Goal: Task Accomplishment & Management: Use online tool/utility

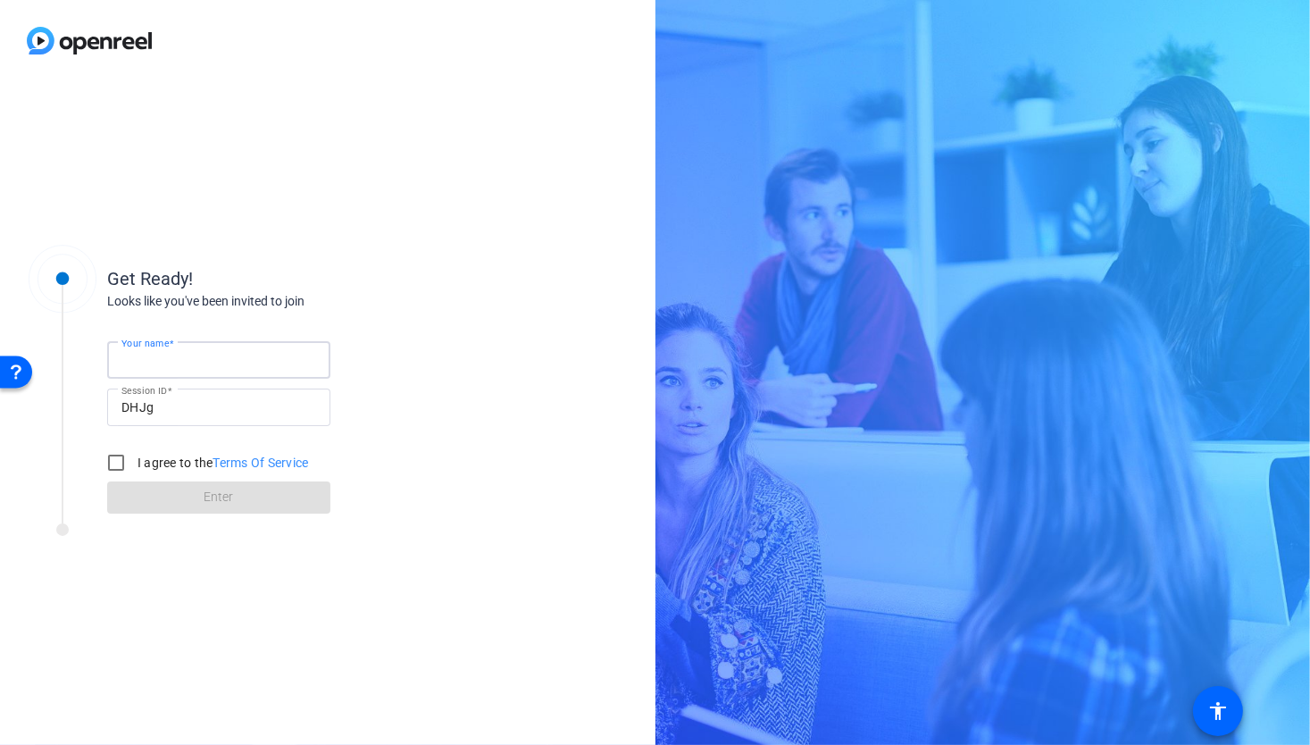
click at [230, 361] on input "Your name" at bounding box center [218, 359] width 195 height 21
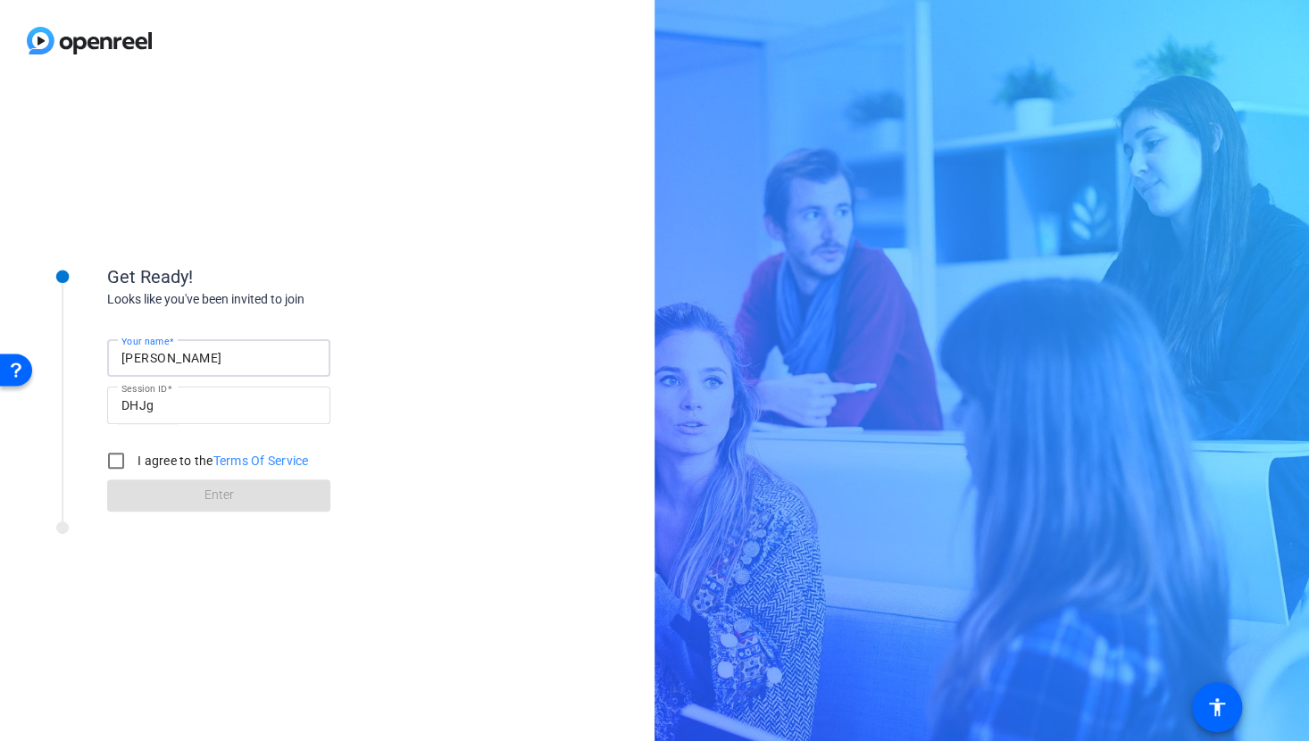
type input "[PERSON_NAME]"
click at [519, 379] on div "Get Ready! Looks like you've been invited to join Your name [PERSON_NAME] Sessi…" at bounding box center [327, 411] width 654 height 660
click at [121, 450] on input "I agree to the Terms Of Service" at bounding box center [116, 461] width 36 height 36
checkbox input "true"
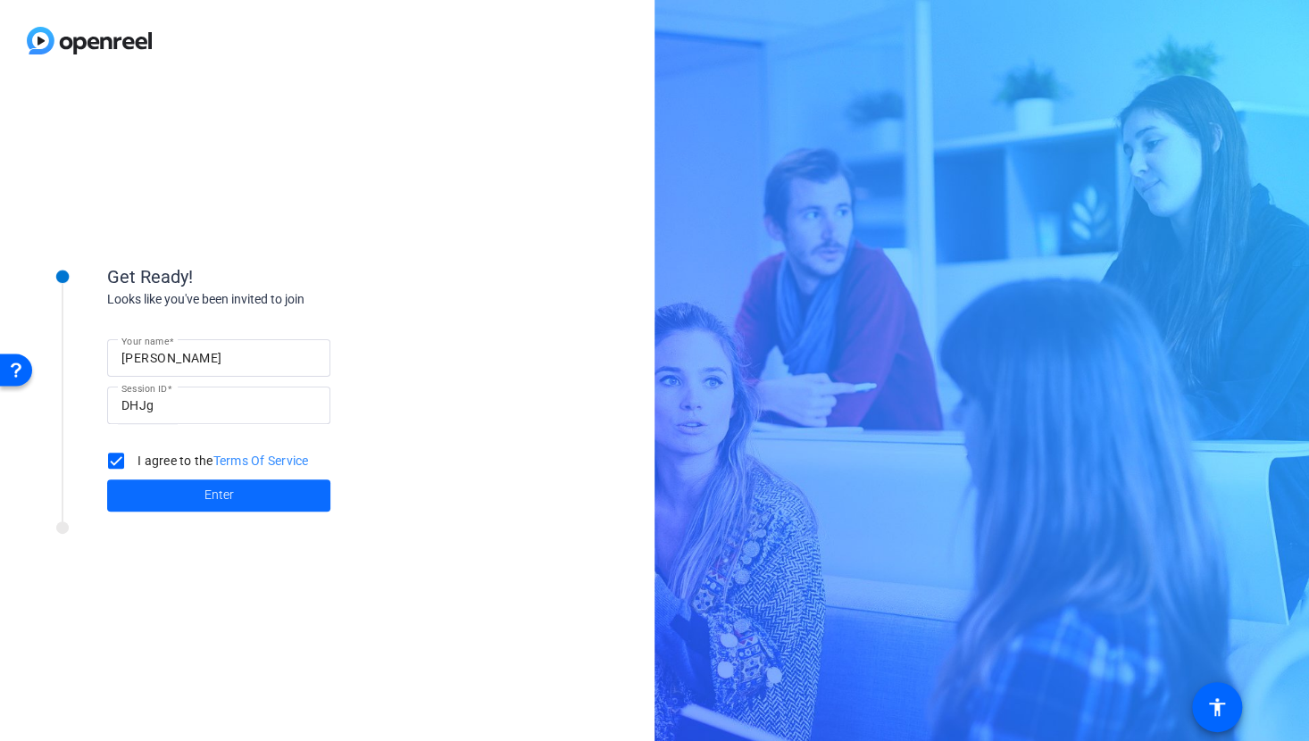
click at [218, 501] on span "Enter" at bounding box center [218, 495] width 29 height 19
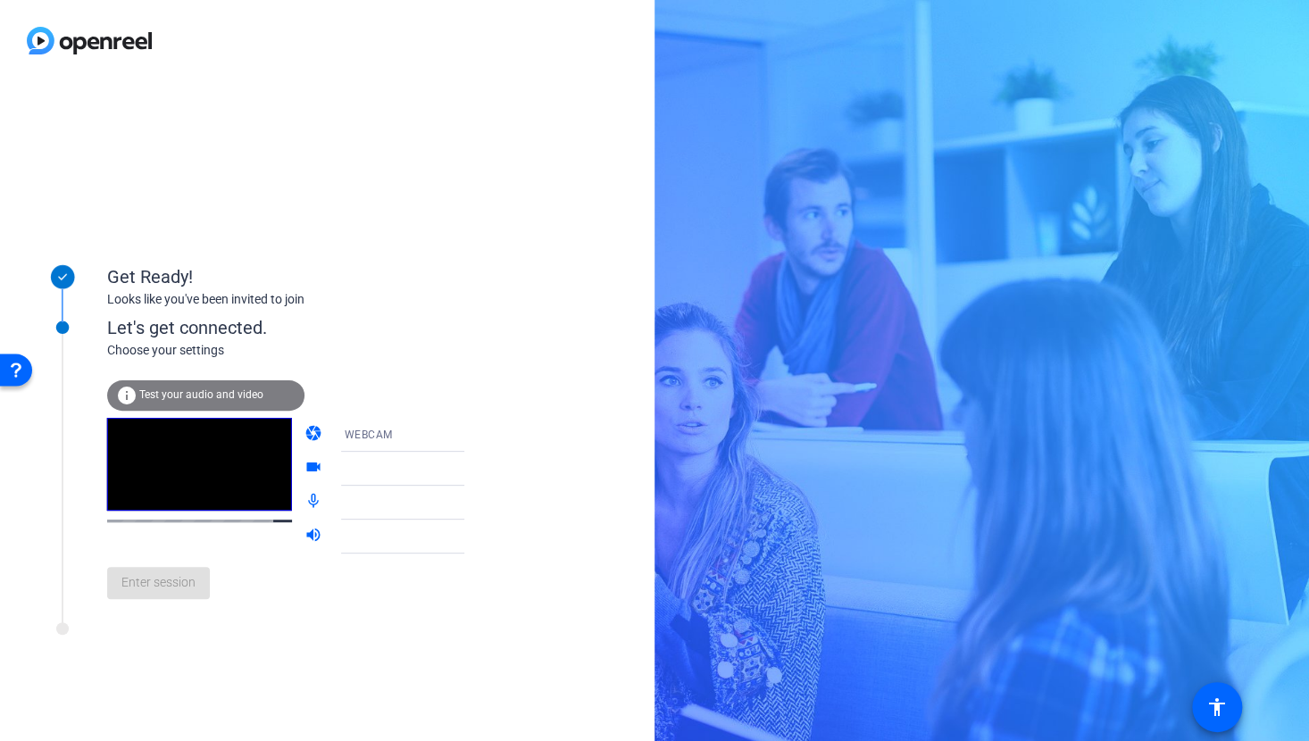
click at [413, 447] on div "WEBCAM" at bounding box center [416, 435] width 143 height 34
click at [406, 494] on mat-option "DESKTOP" at bounding box center [388, 506] width 153 height 36
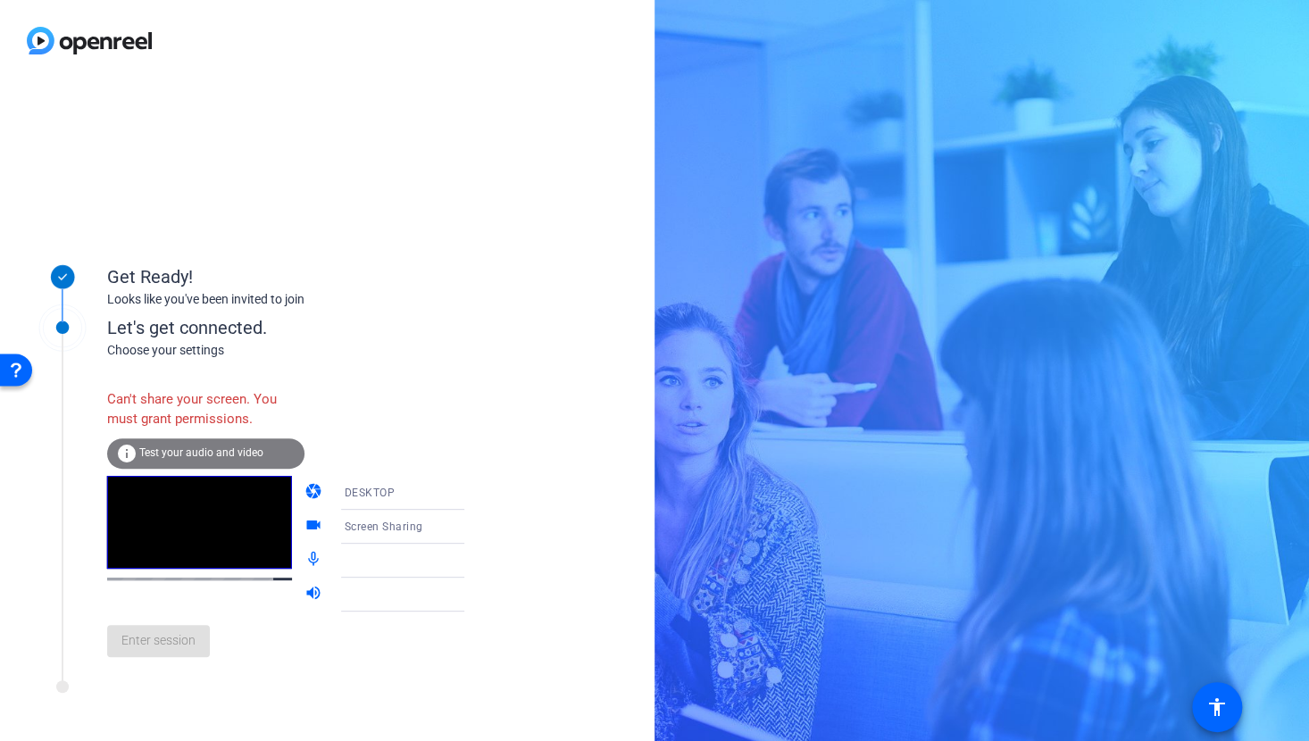
click at [360, 495] on span "DESKTOP" at bounding box center [370, 493] width 51 height 13
click at [434, 438] on div at bounding box center [654, 370] width 1309 height 741
click at [471, 489] on icon at bounding box center [481, 492] width 21 height 21
click at [410, 519] on mat-option "WEBCAM" at bounding box center [388, 528] width 153 height 36
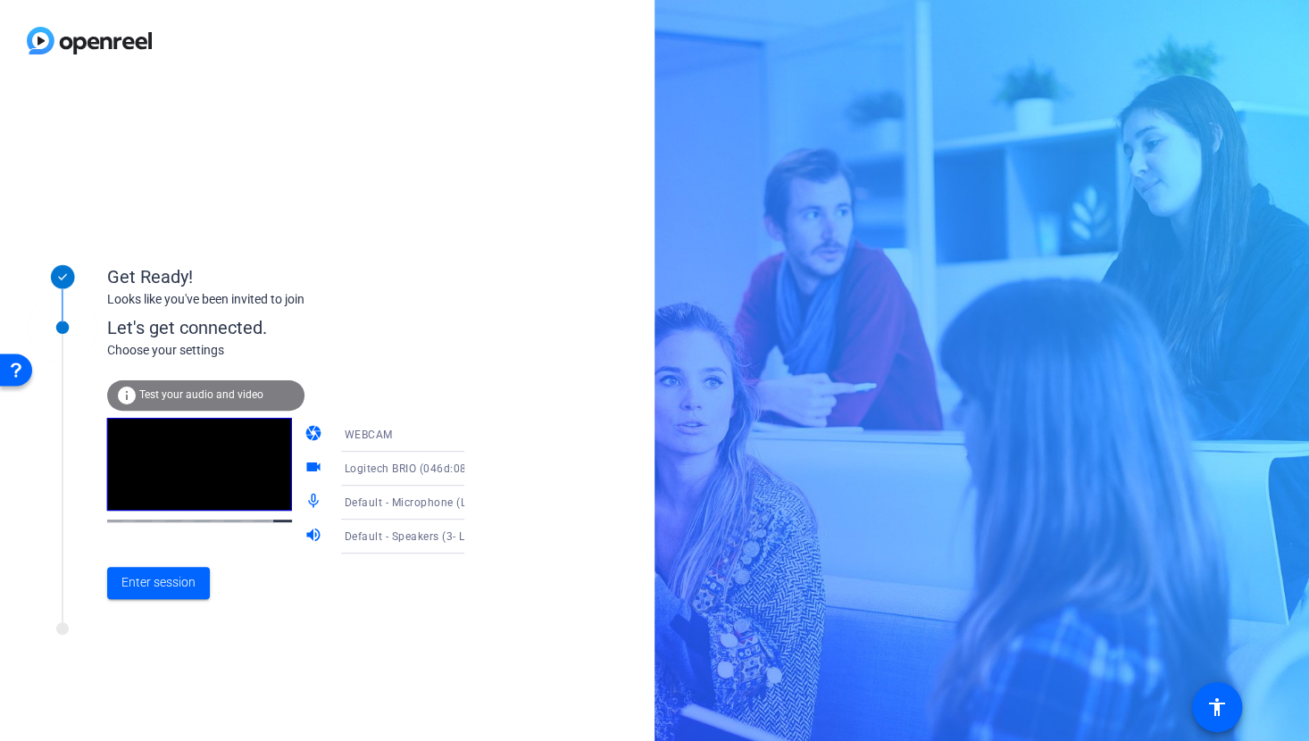
click at [430, 501] on span "Default - Microphone (Logitech BRIO) (046d:085e)" at bounding box center [474, 502] width 259 height 14
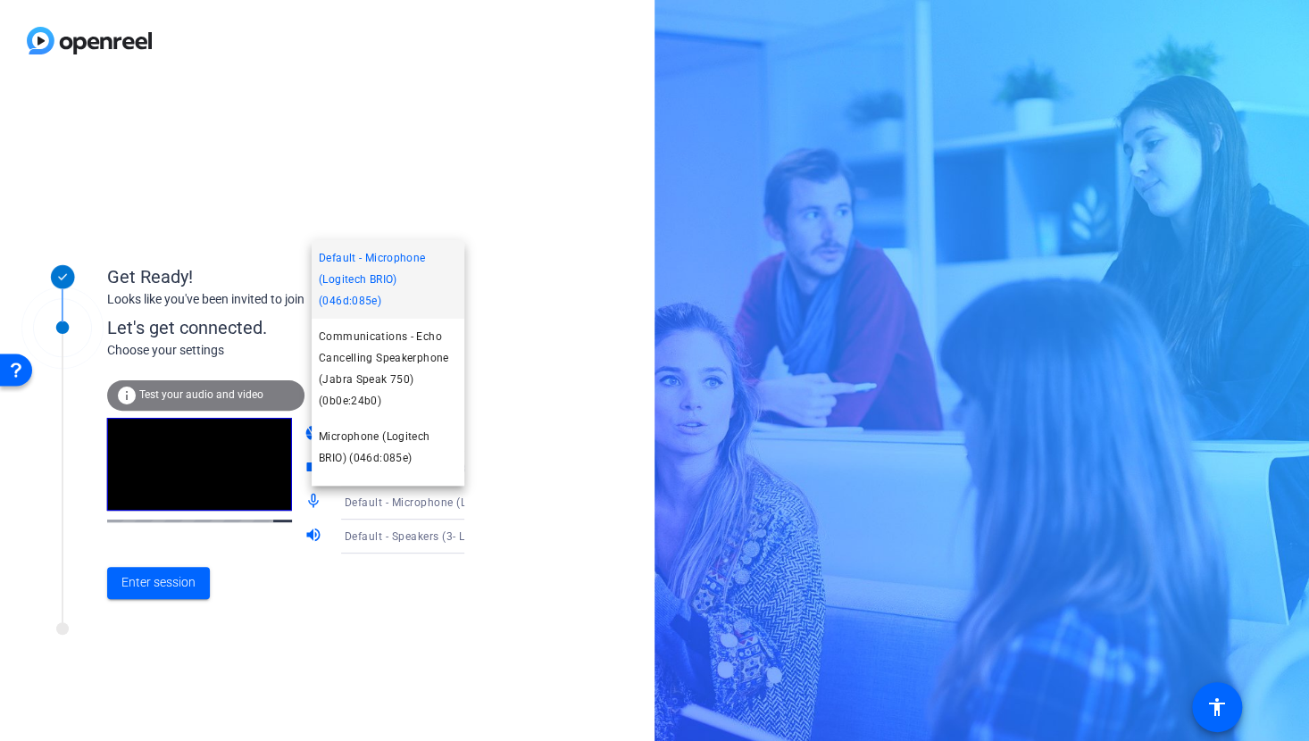
click at [430, 501] on div at bounding box center [654, 370] width 1309 height 741
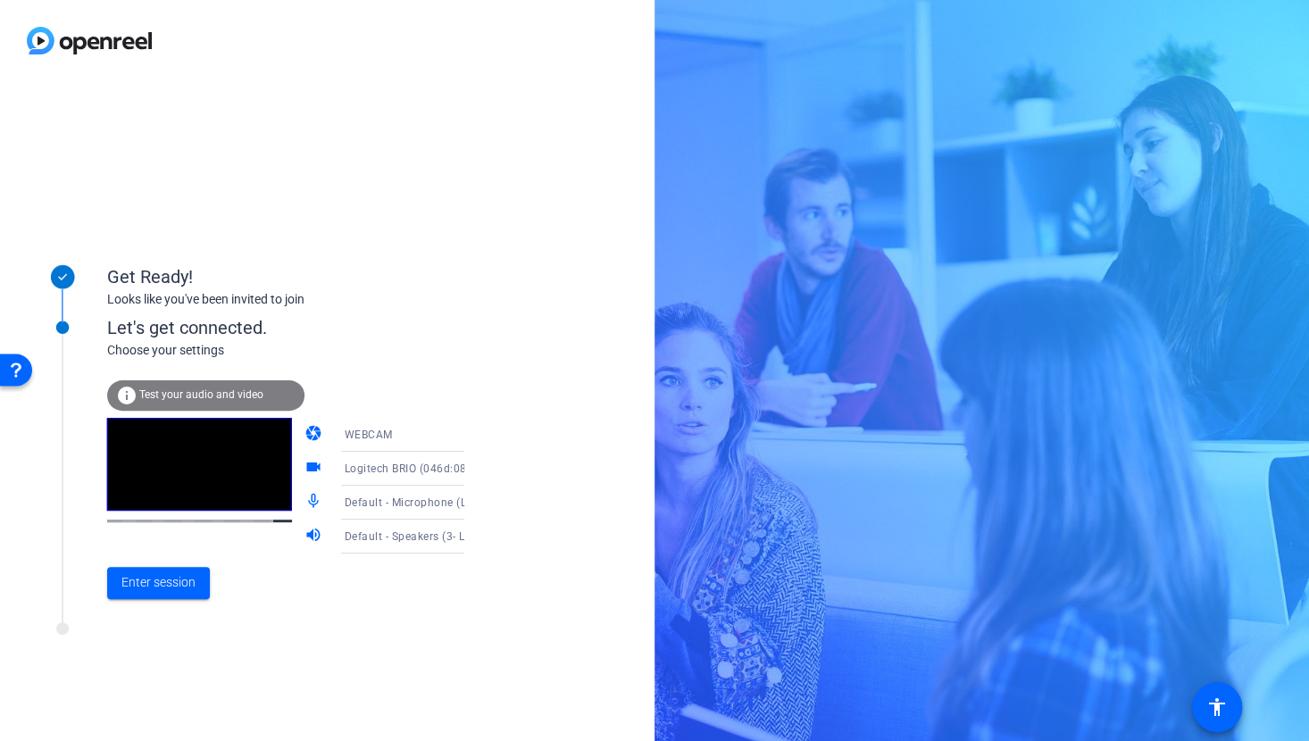
click at [414, 534] on span "Default - Speakers (3- Lenovo USB Audio) (17e9:6015)" at bounding box center [485, 536] width 281 height 14
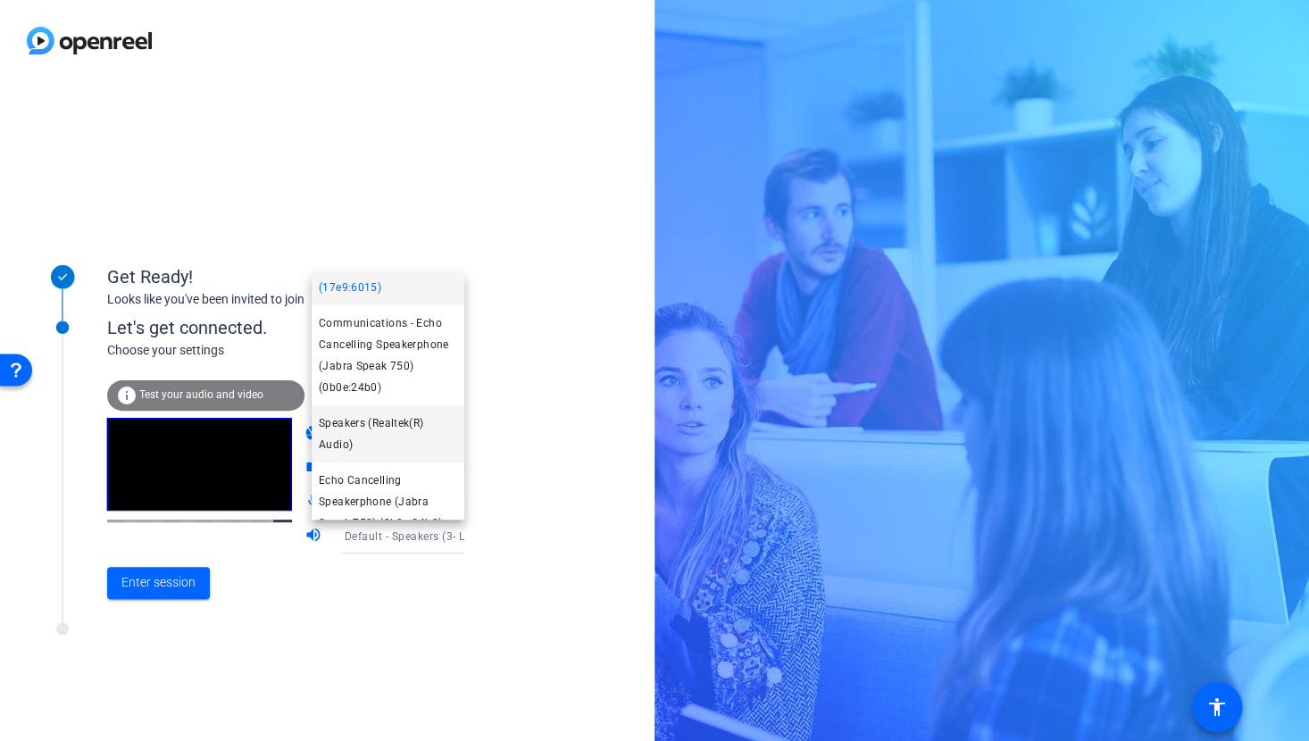
scroll to position [89, 0]
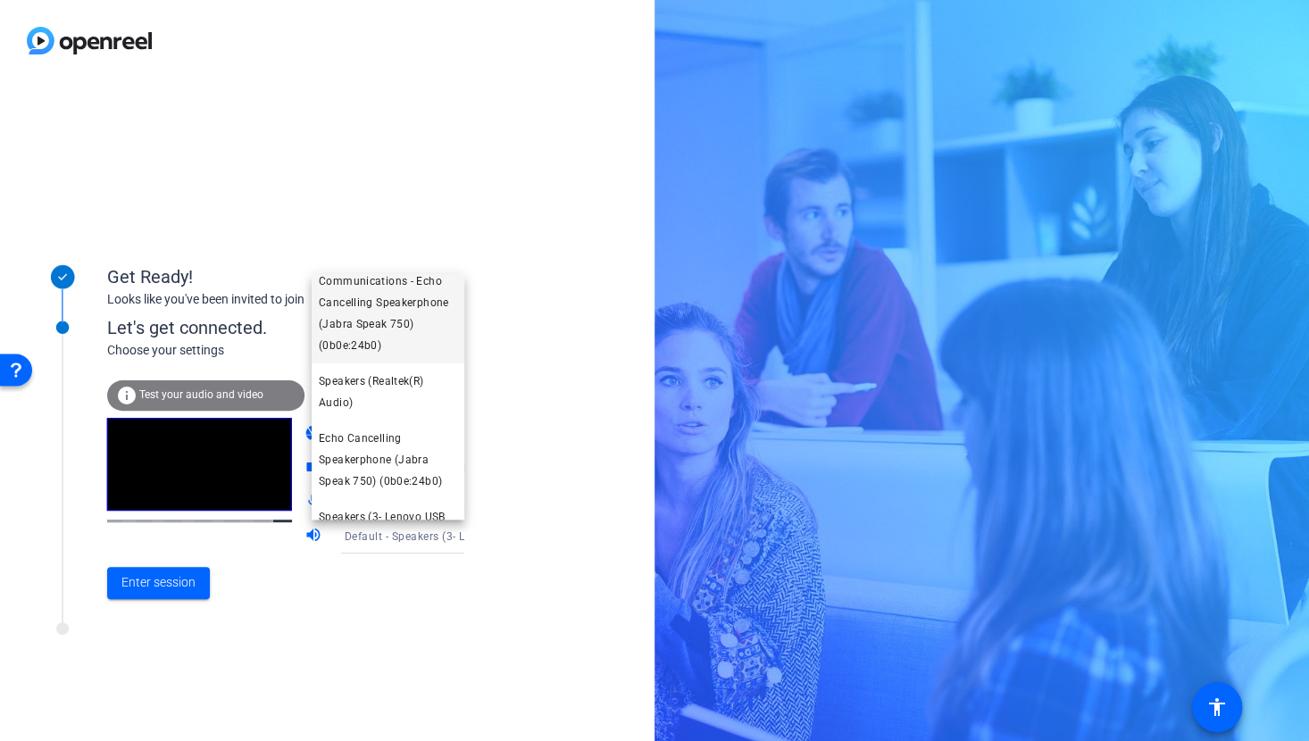
click at [423, 304] on span "Communications - Echo Cancelling Speakerphone (Jabra Speak 750) (0b0e:24b0)" at bounding box center [388, 314] width 138 height 86
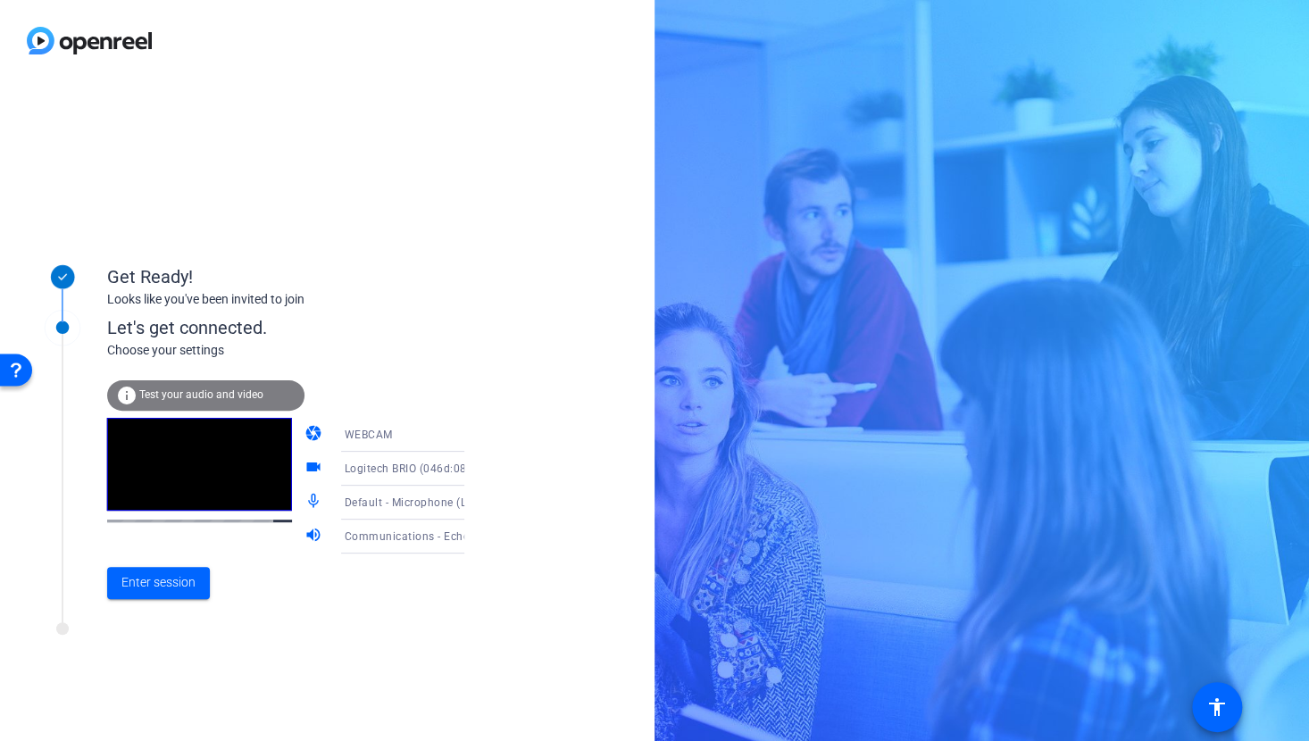
click at [419, 500] on span "Default - Microphone (Logitech BRIO) (046d:085e)" at bounding box center [474, 502] width 259 height 14
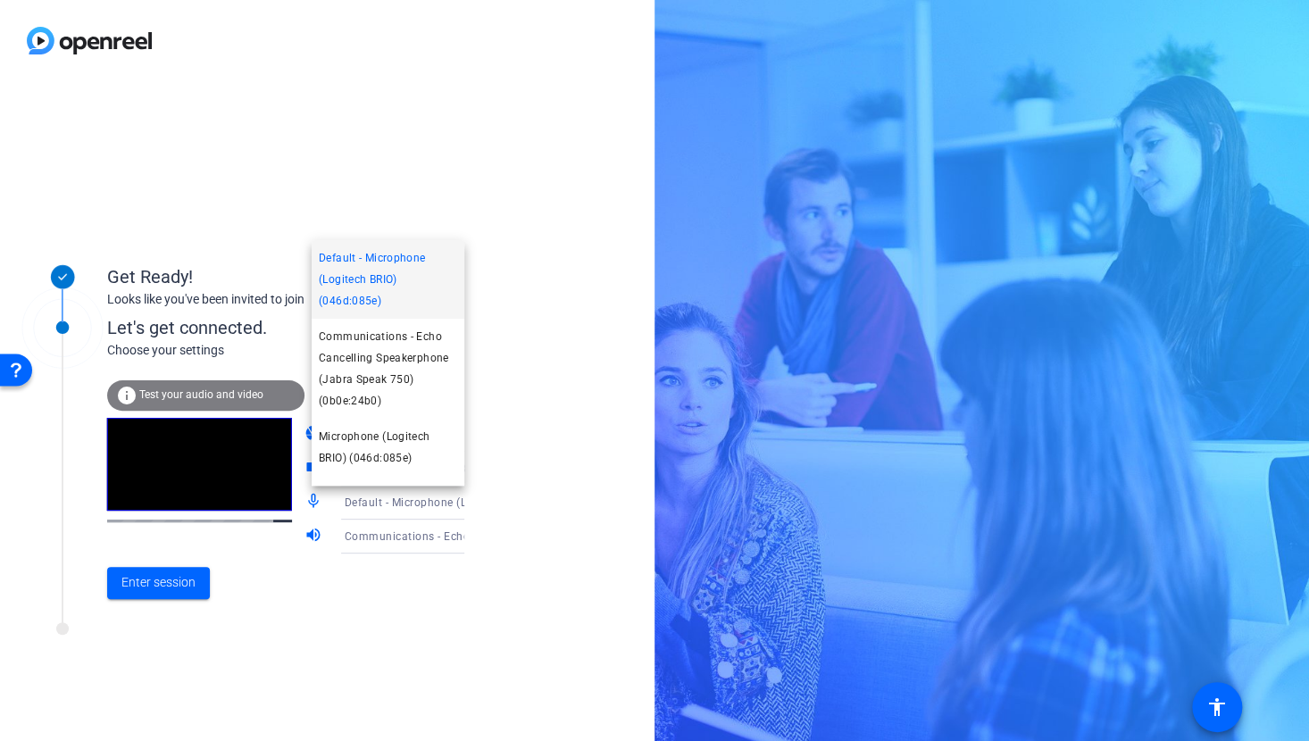
drag, startPoint x: 429, startPoint y: 367, endPoint x: 435, endPoint y: 376, distance: 10.4
click at [431, 373] on span "Communications - Echo Cancelling Speakerphone (Jabra Speak 750) (0b0e:24b0)" at bounding box center [388, 369] width 138 height 86
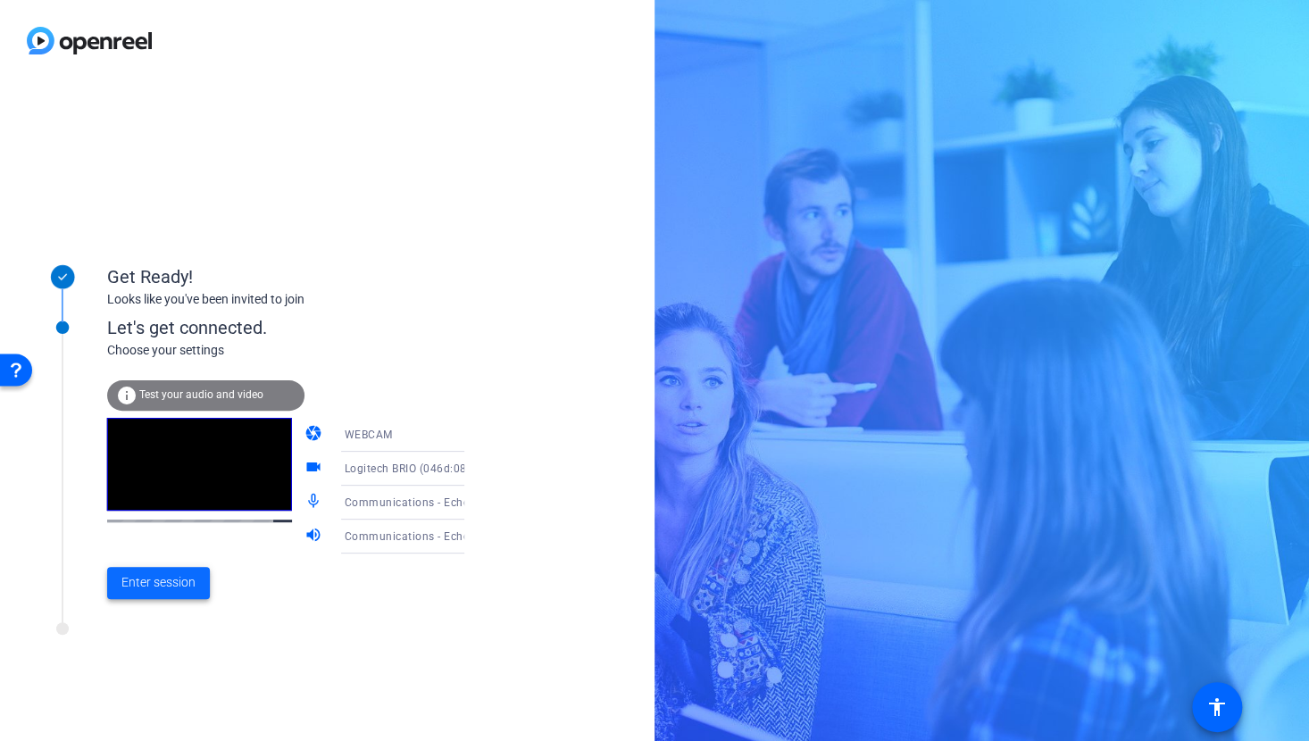
click at [161, 578] on span "Enter session" at bounding box center [158, 582] width 74 height 19
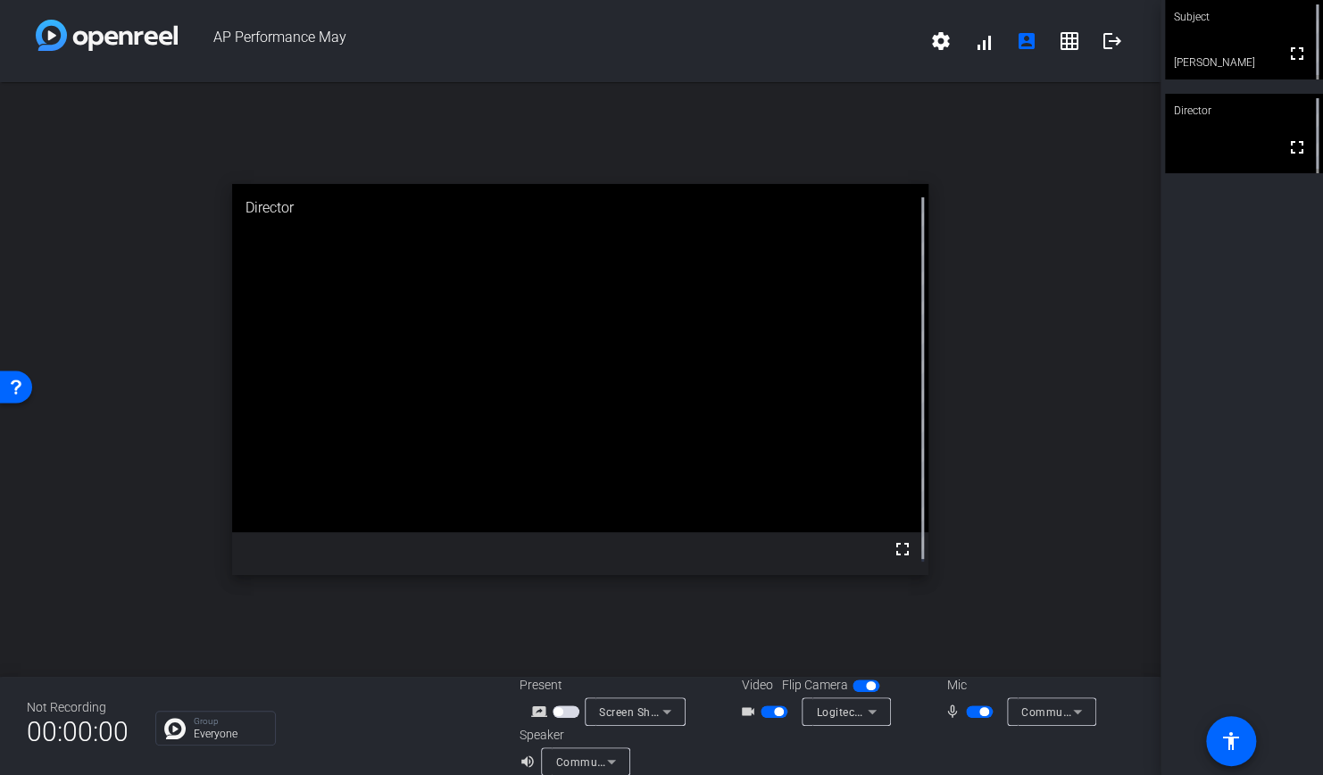
click at [962, 129] on div "open_in_new Director fullscreen" at bounding box center [580, 379] width 1161 height 595
click at [1105, 47] on mat-icon "logout" at bounding box center [1112, 40] width 21 height 21
